Goal: Task Accomplishment & Management: Manage account settings

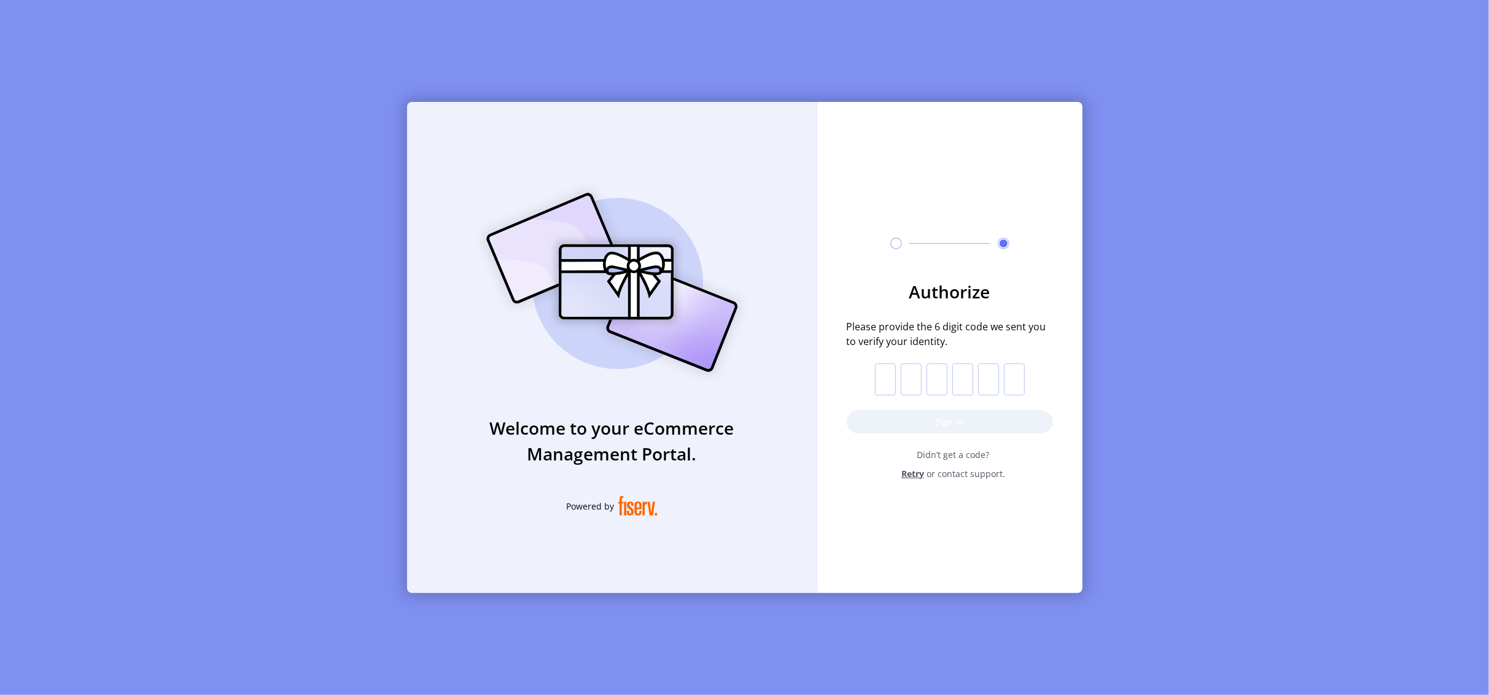
click at [885, 372] on input "text" at bounding box center [885, 380] width 21 height 32
click at [899, 414] on button "Sign in" at bounding box center [950, 421] width 206 height 23
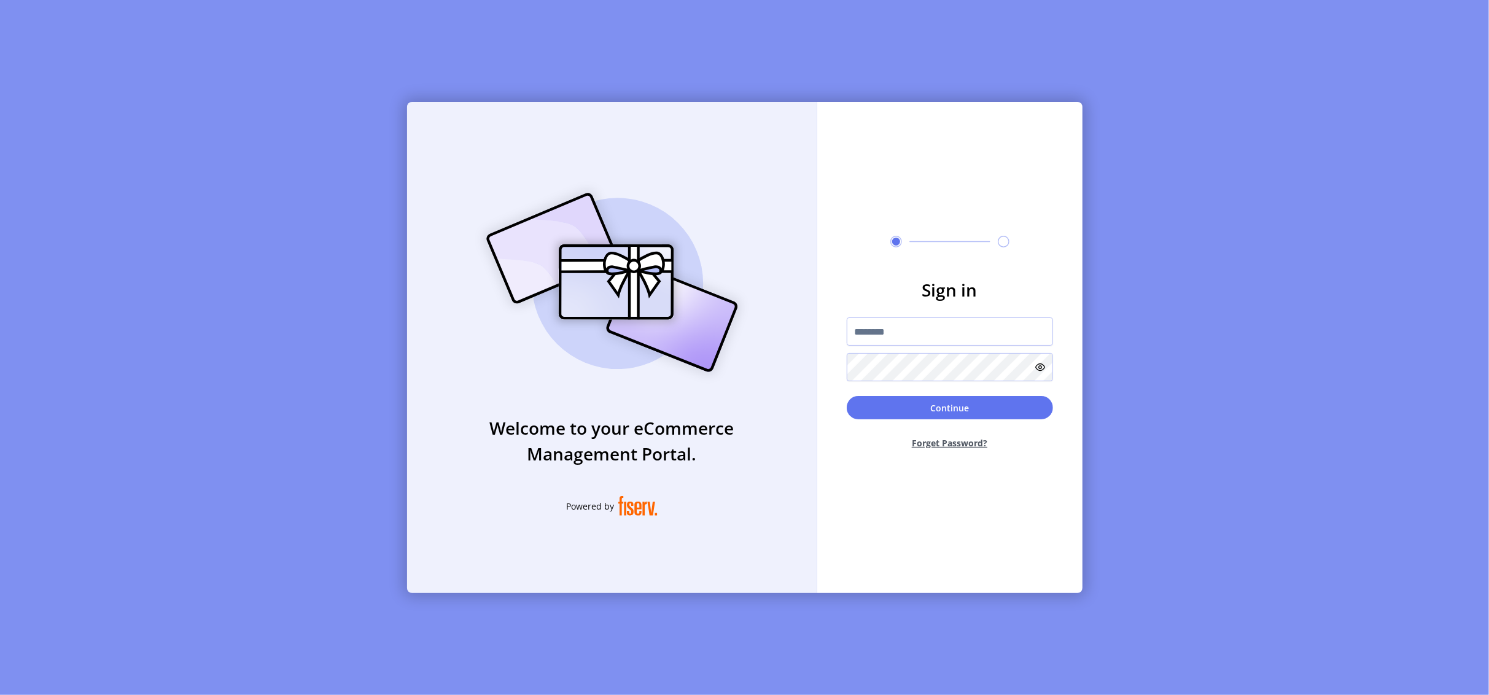
type input "**********"
